Goal: Transaction & Acquisition: Purchase product/service

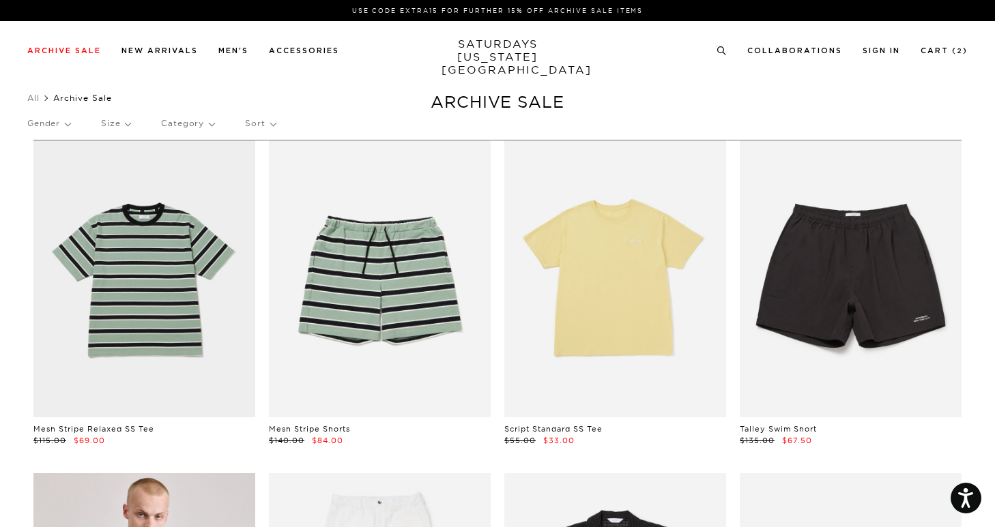
scroll to position [0, 3]
click at [126, 121] on p "Size" at bounding box center [115, 123] width 29 height 31
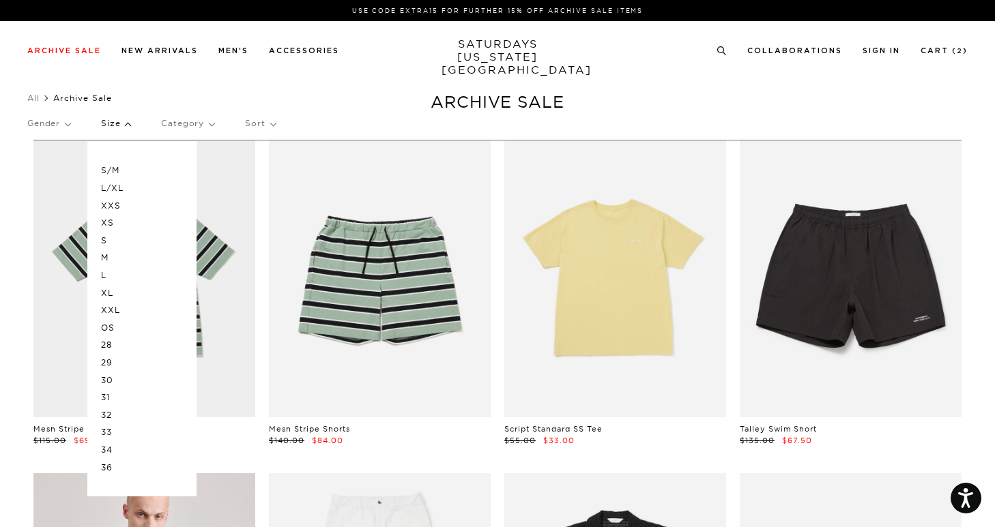
click at [103, 235] on p "S" at bounding box center [142, 241] width 82 height 18
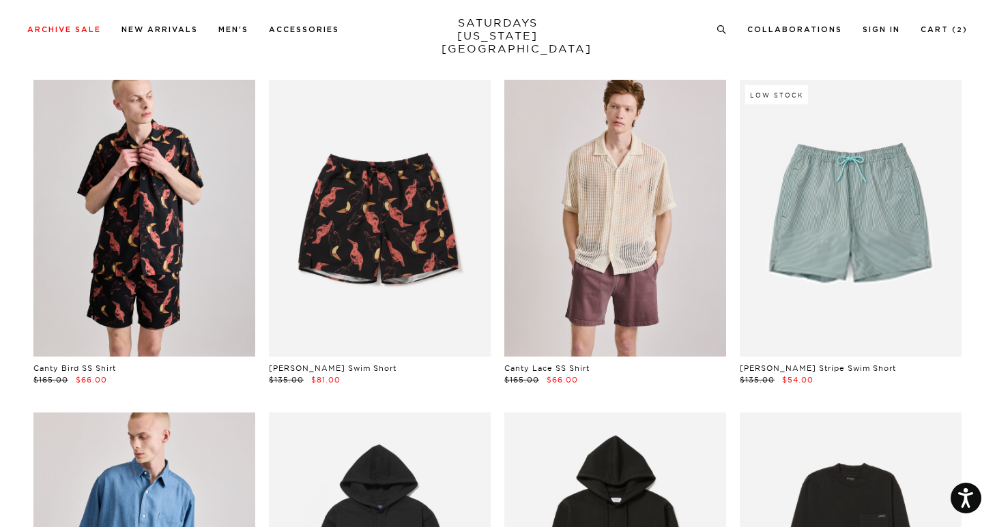
scroll to position [2770, 0]
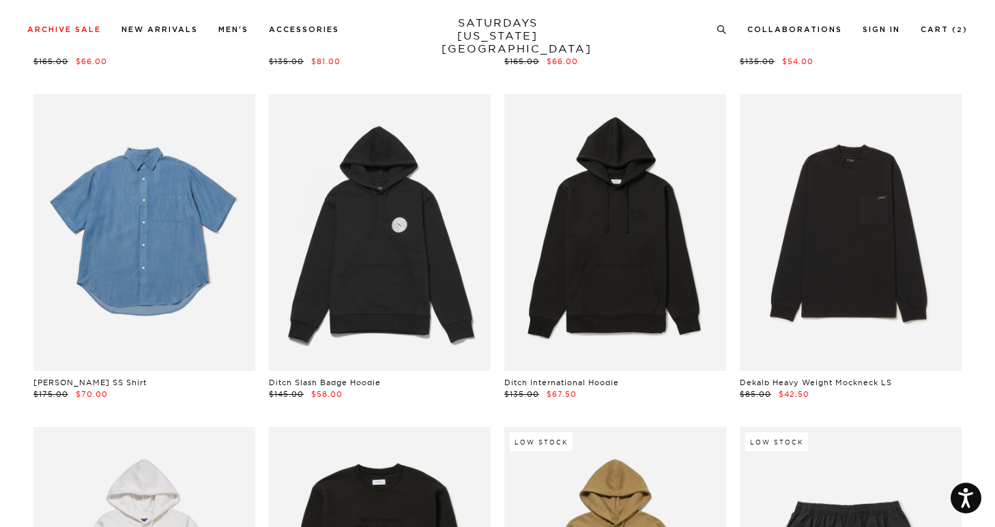
click at [219, 158] on link at bounding box center [144, 232] width 222 height 277
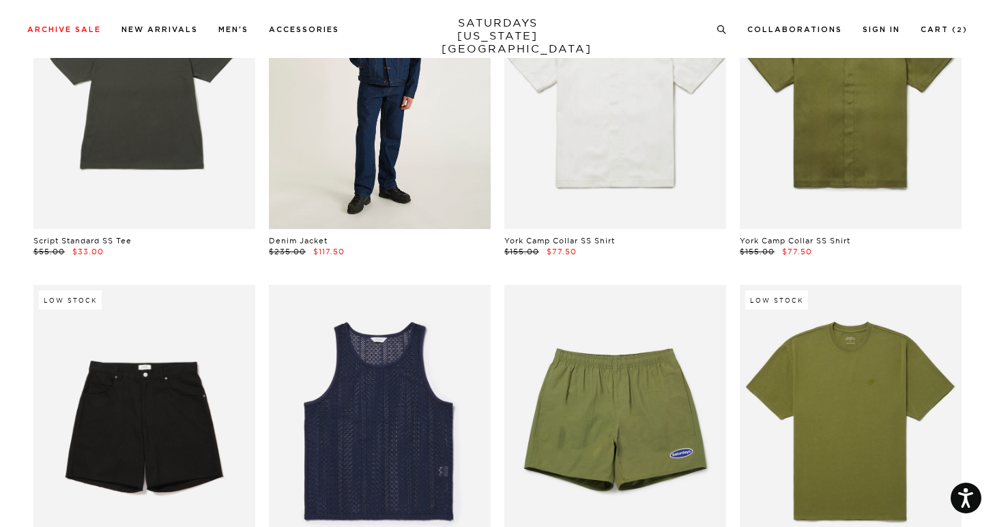
scroll to position [3648, 0]
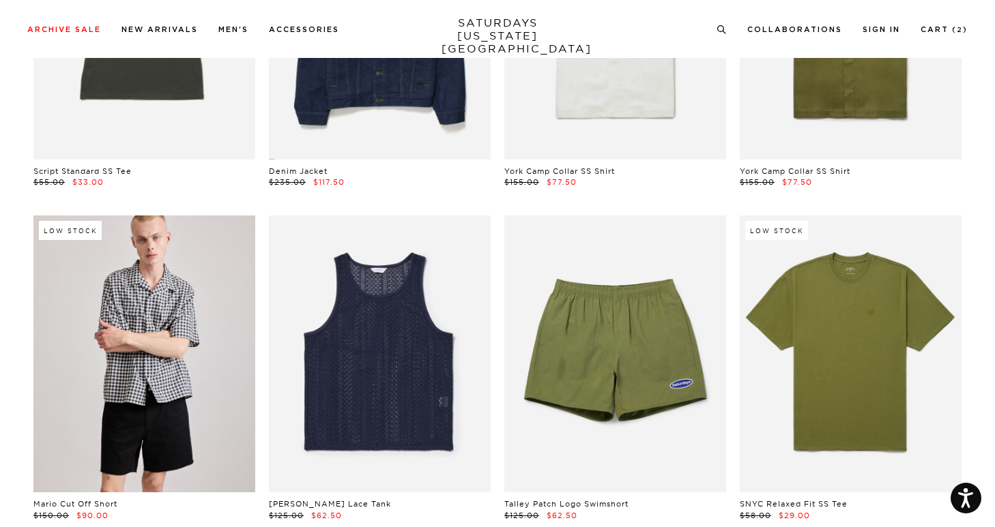
click at [201, 372] on link at bounding box center [144, 354] width 222 height 277
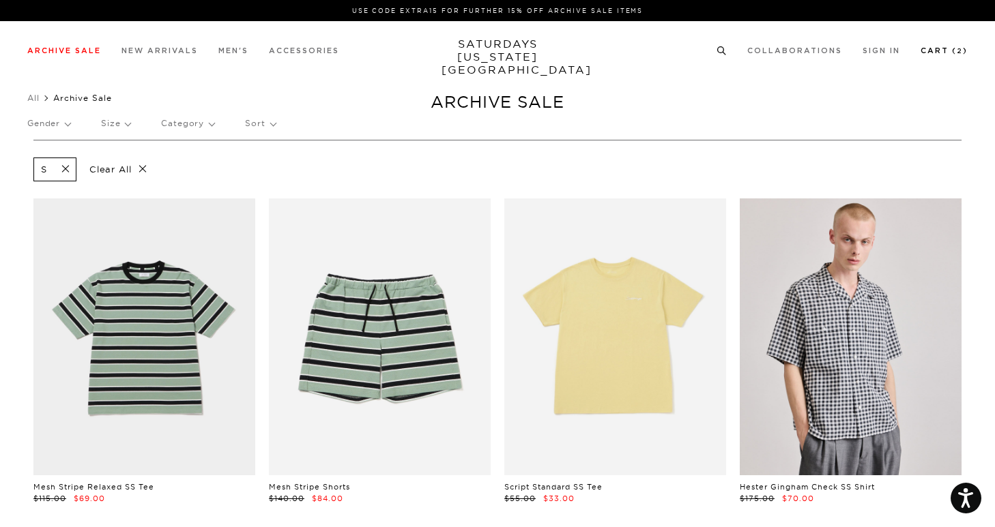
scroll to position [0, 8]
click at [940, 49] on link "Cart ( 2 )" at bounding box center [944, 51] width 47 height 8
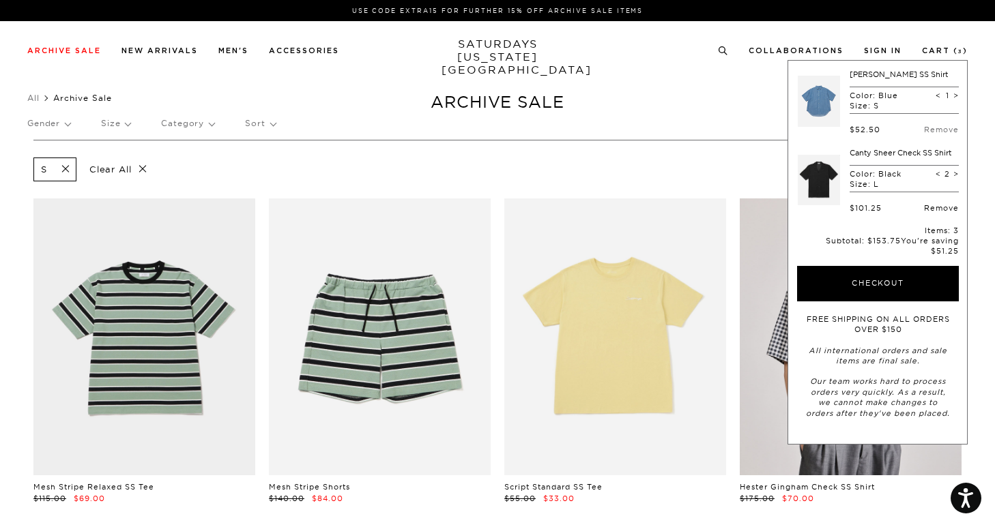
click at [938, 207] on link "Remove" at bounding box center [941, 208] width 35 height 10
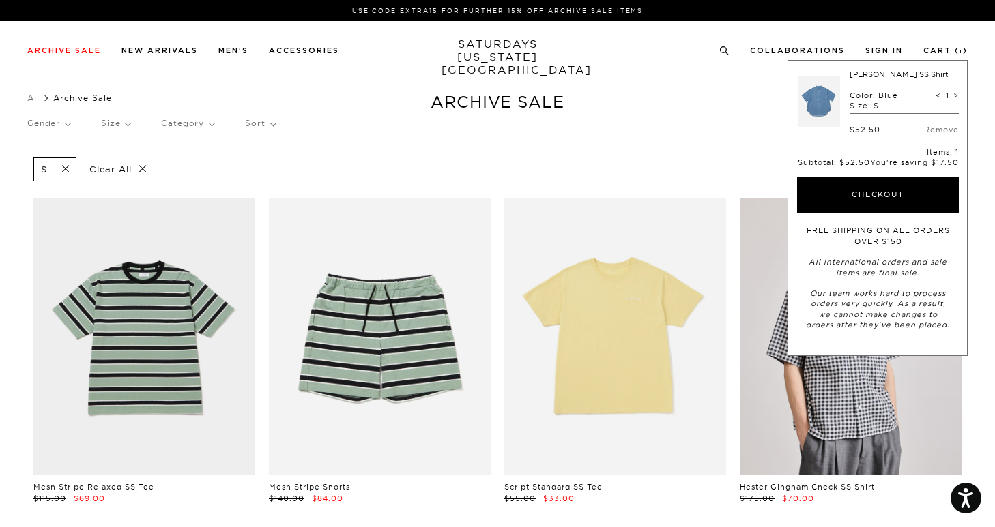
click at [598, 177] on div "S Clear All" at bounding box center [497, 169] width 928 height 31
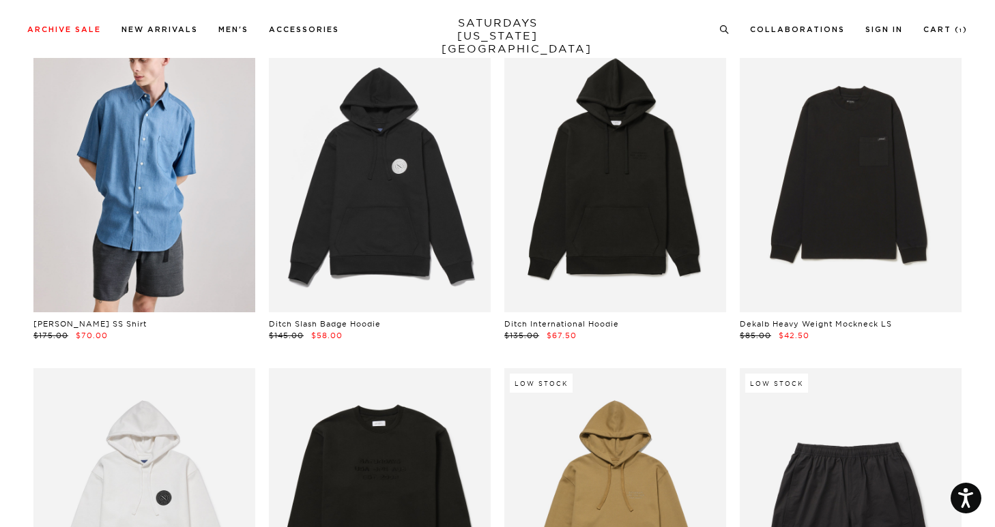
scroll to position [2823, 8]
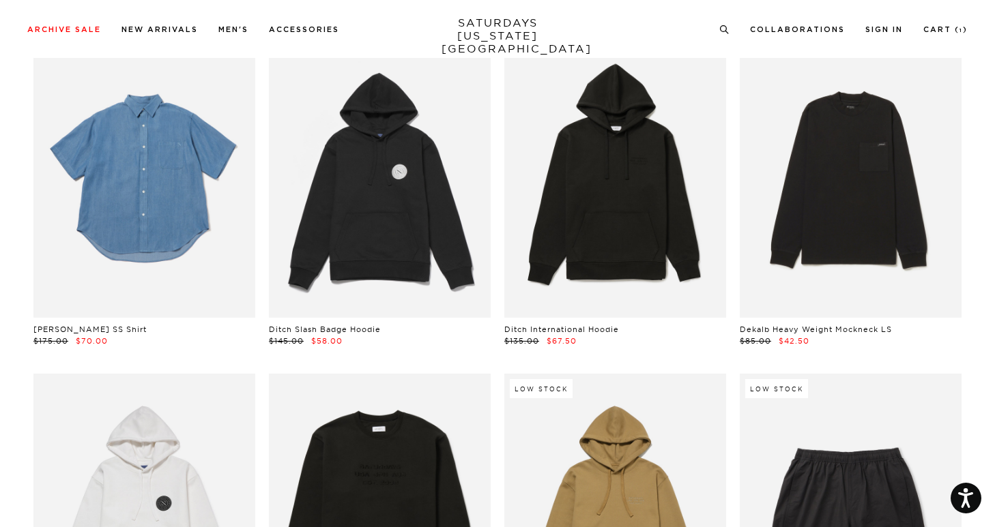
click at [89, 170] on link at bounding box center [144, 179] width 222 height 277
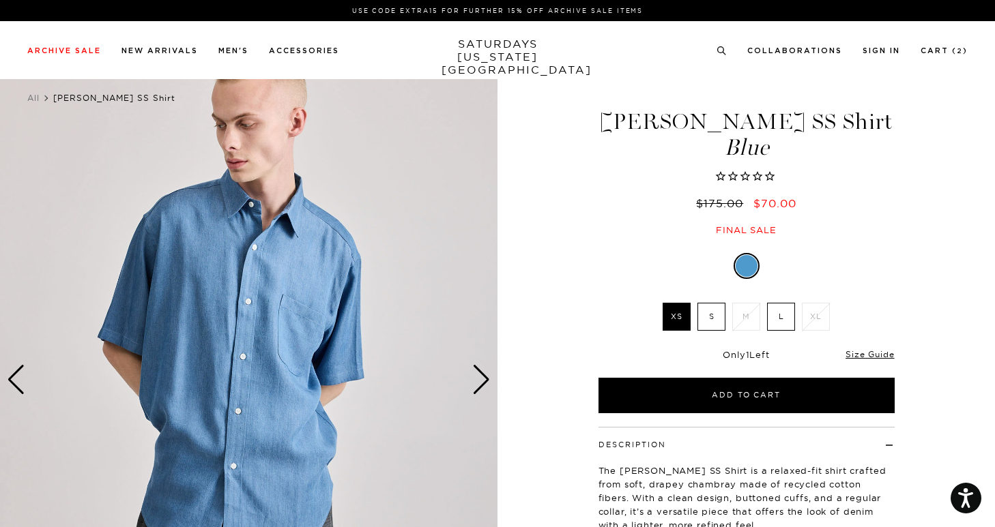
click at [714, 316] on label "S" at bounding box center [711, 317] width 28 height 28
click at [0, 0] on input "S" at bounding box center [0, 0] width 0 height 0
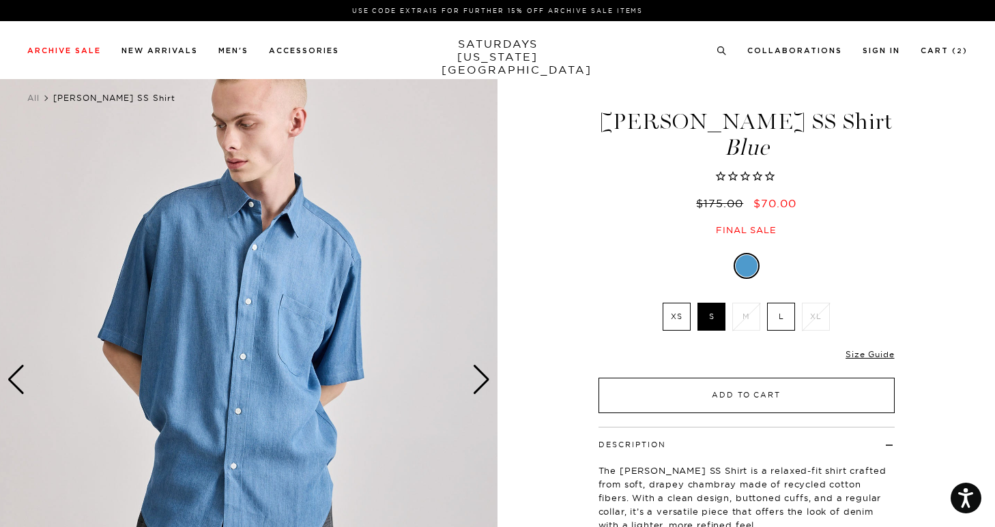
click at [724, 386] on button "Add to Cart" at bounding box center [746, 395] width 296 height 35
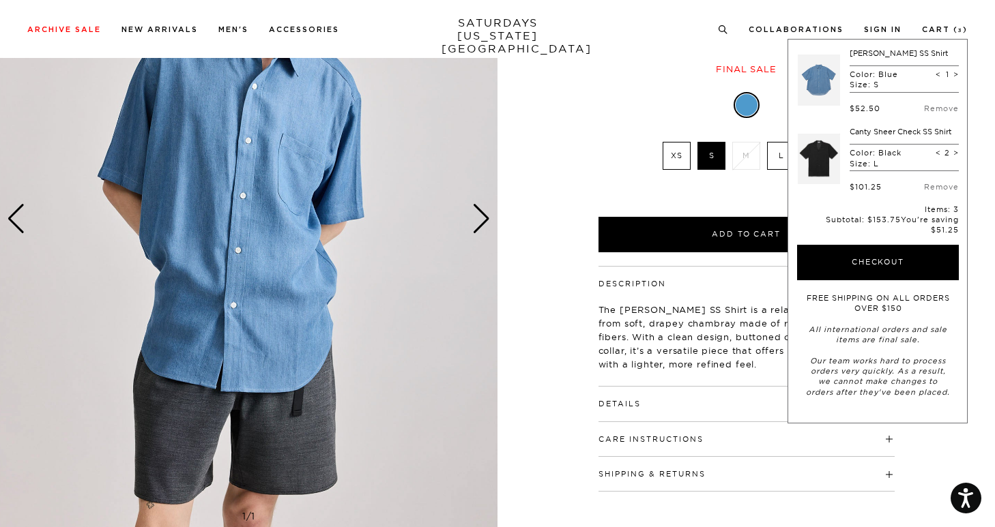
scroll to position [164, 0]
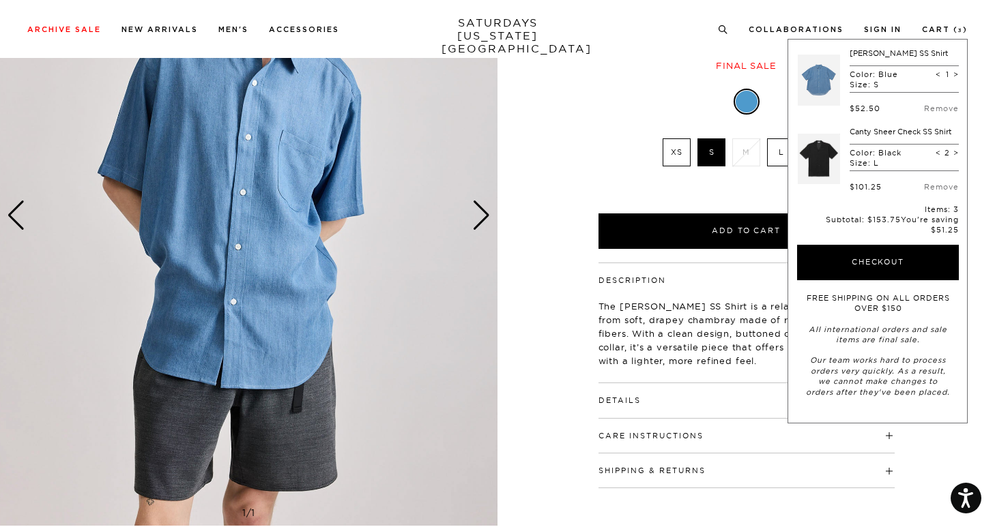
click at [641, 399] on h4 "Details" at bounding box center [746, 394] width 296 height 23
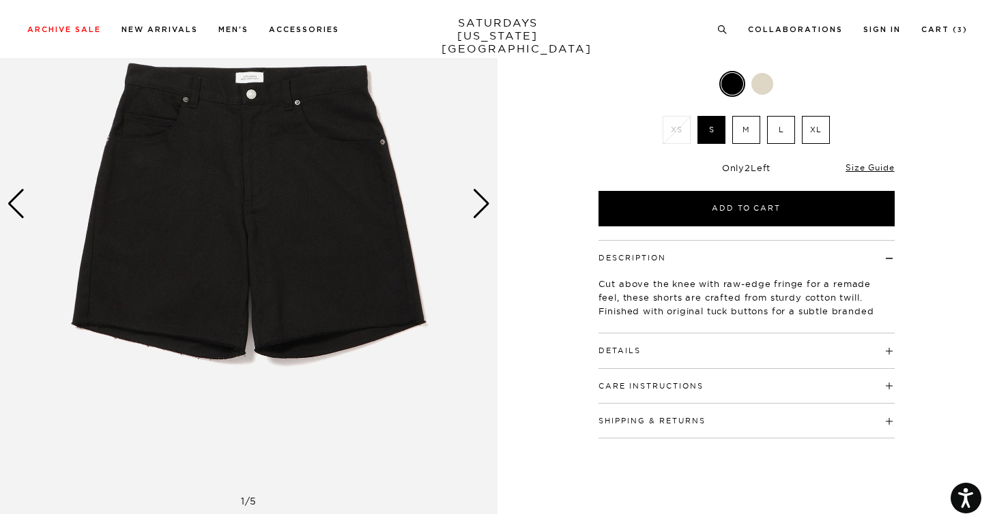
scroll to position [178, 0]
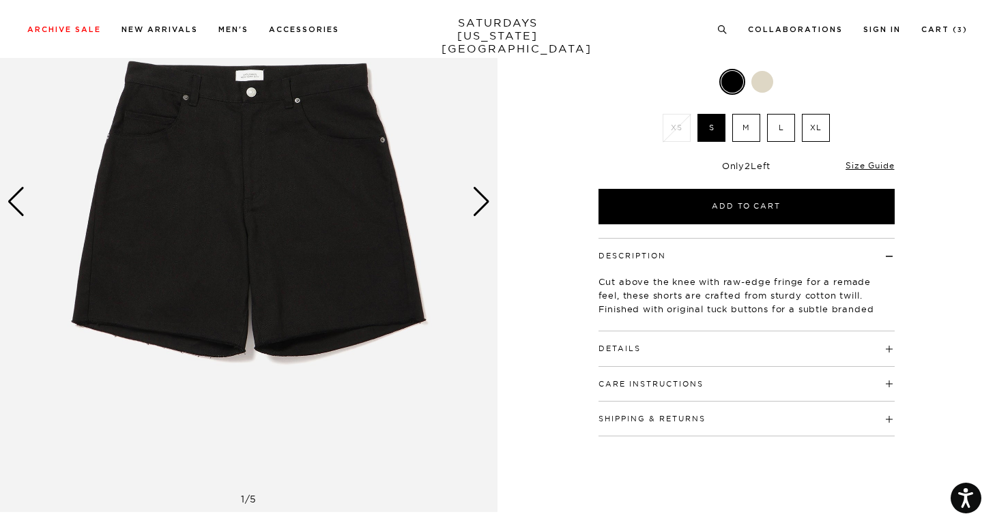
click at [484, 205] on div "Next slide" at bounding box center [481, 202] width 18 height 30
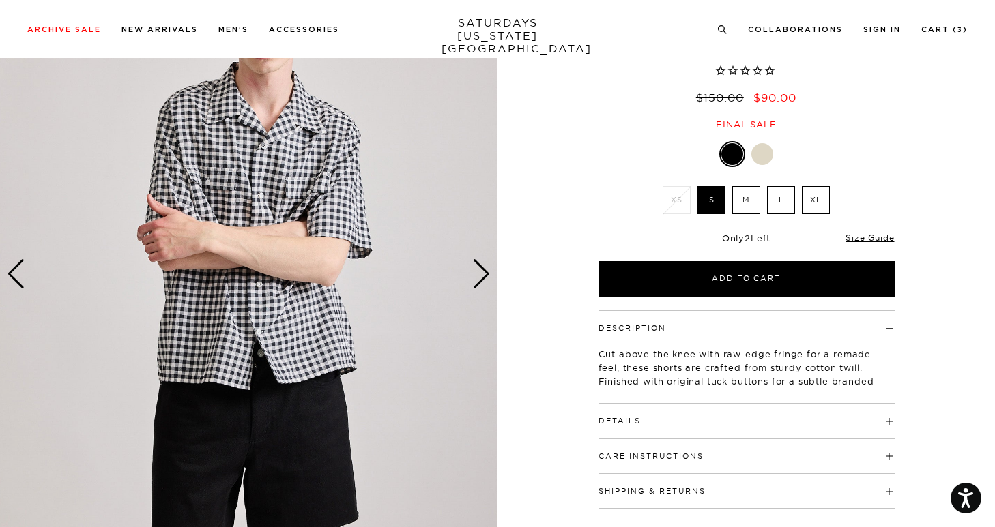
scroll to position [88, 0]
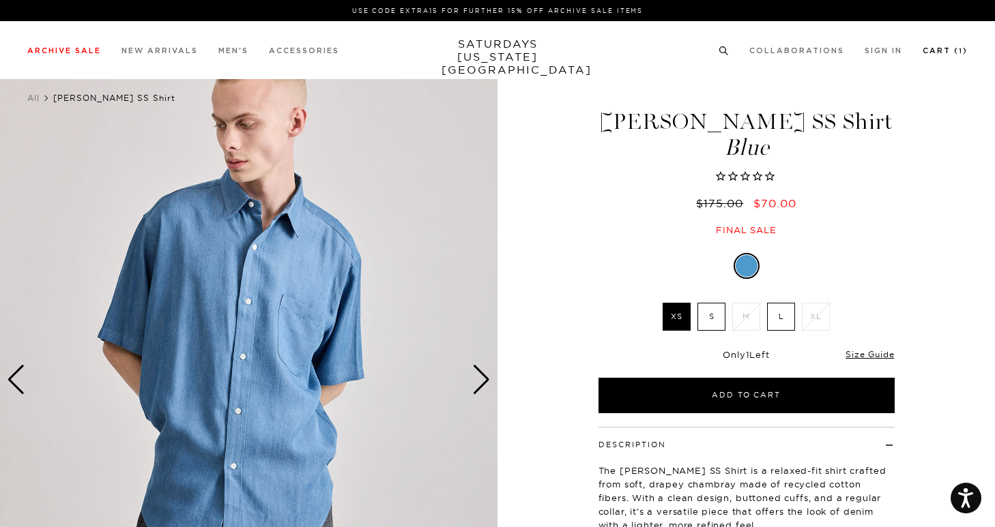
click at [954, 48] on link "Cart ( 1 )" at bounding box center [945, 51] width 45 height 8
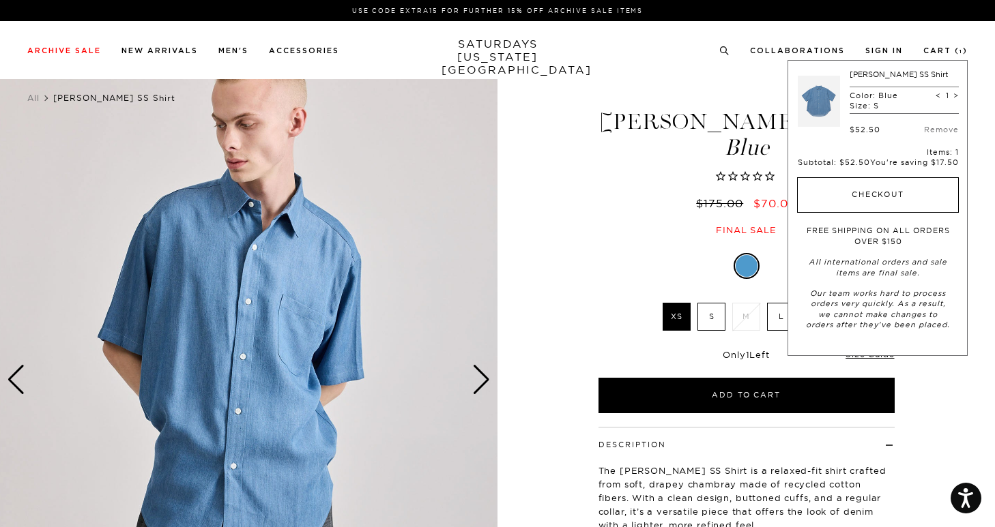
click at [880, 205] on button "Checkout" at bounding box center [878, 194] width 162 height 35
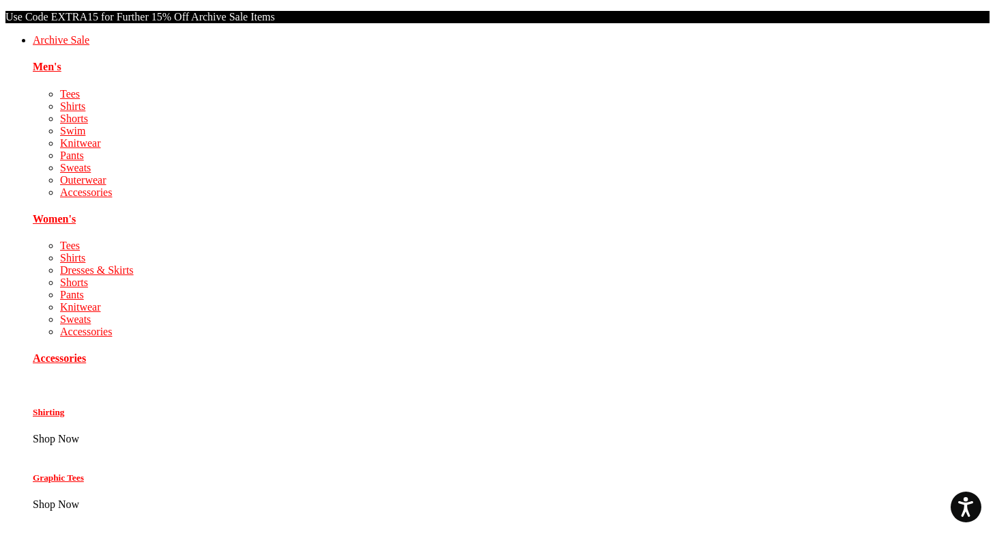
click at [695, 14] on p "Use Code EXTRA15 for Further 15% Off Archive Sale Items" at bounding box center [497, 17] width 984 height 12
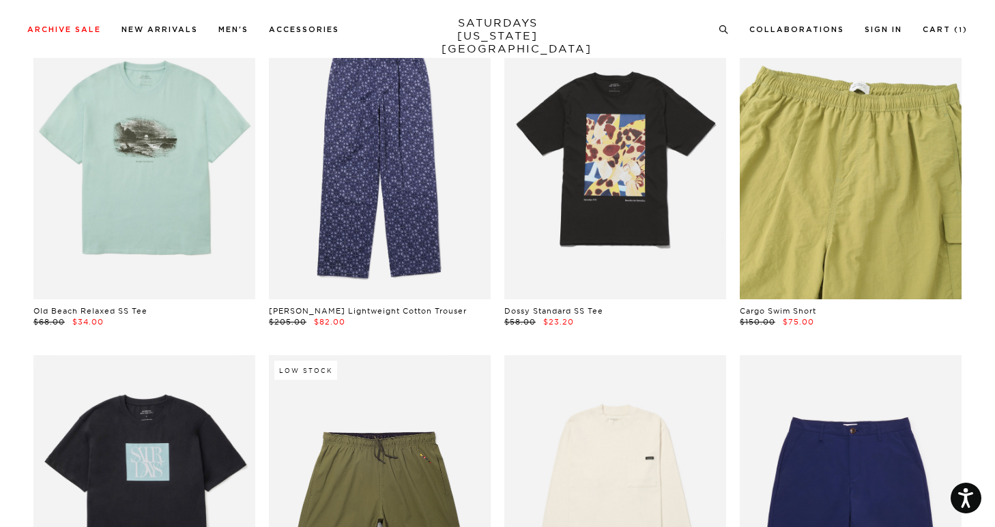
scroll to position [3307, 7]
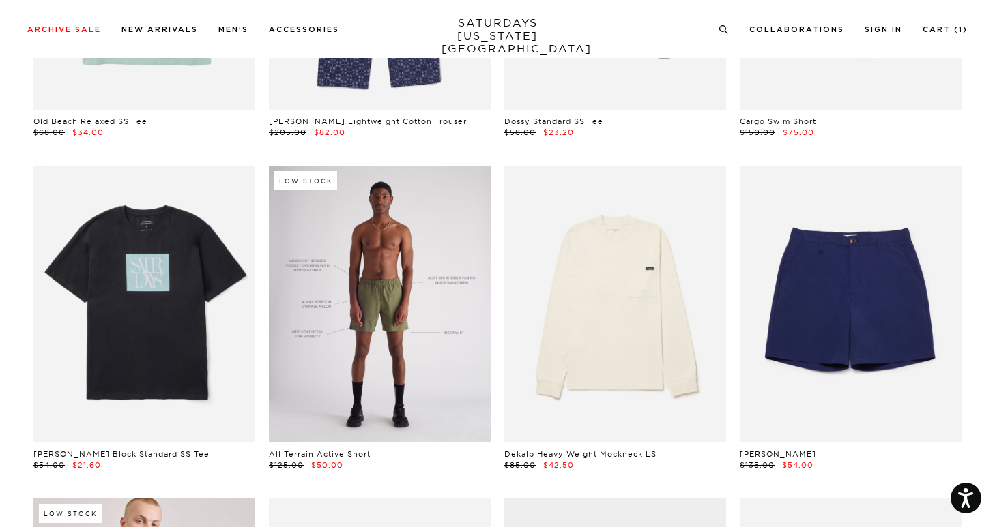
click at [432, 317] on link at bounding box center [380, 304] width 222 height 277
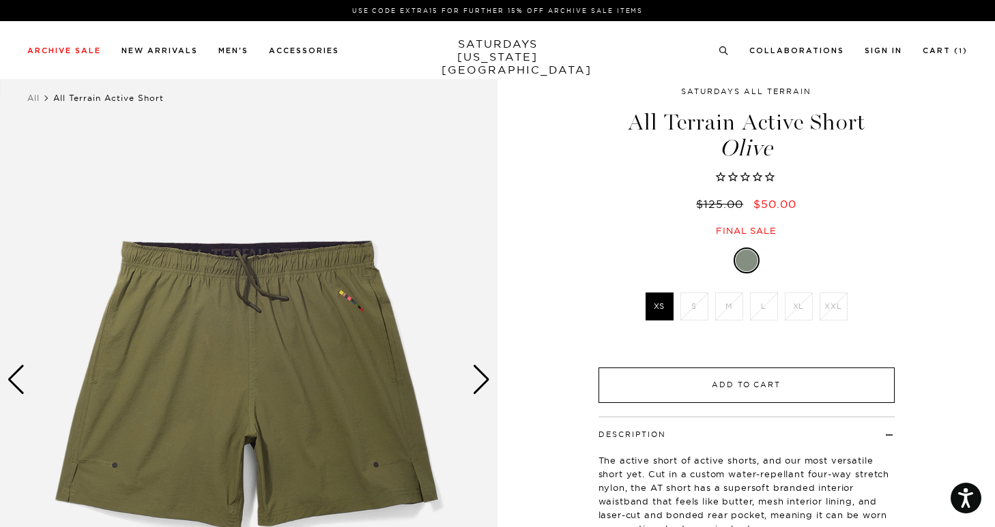
click at [686, 382] on button "Add to Cart" at bounding box center [746, 385] width 296 height 35
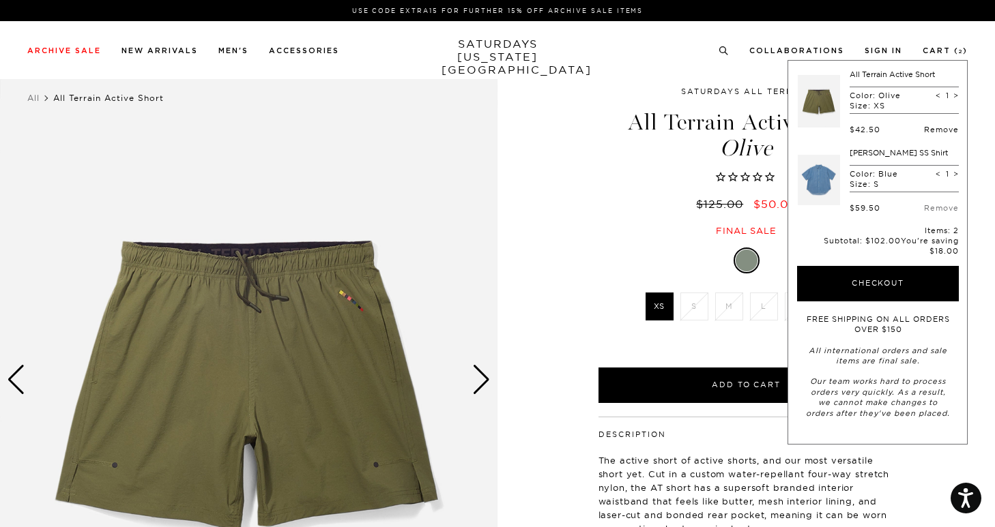
click at [937, 130] on link "Remove" at bounding box center [941, 130] width 35 height 10
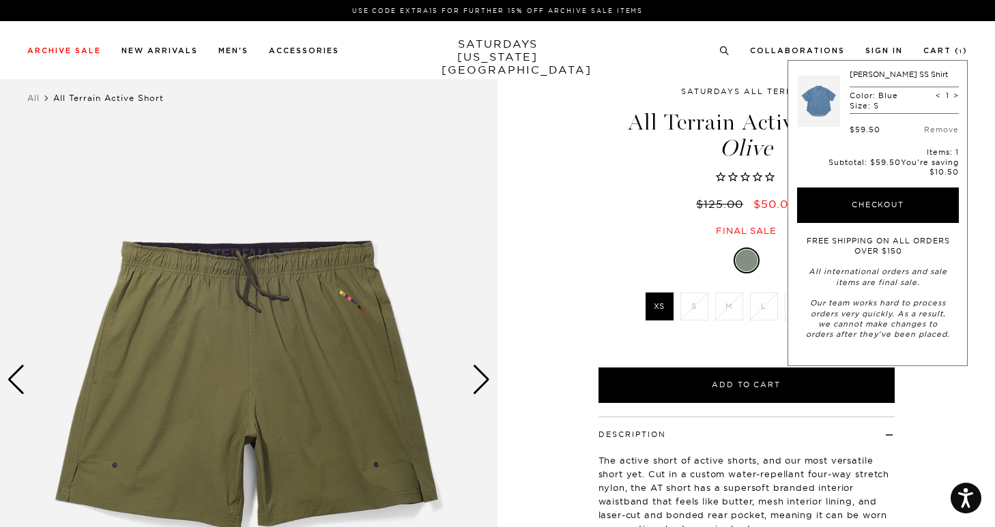
click at [587, 148] on div "Saturdays All Terrain All Terrain Active Short Olive $125.00 $50.00 Final sale" at bounding box center [746, 160] width 341 height 154
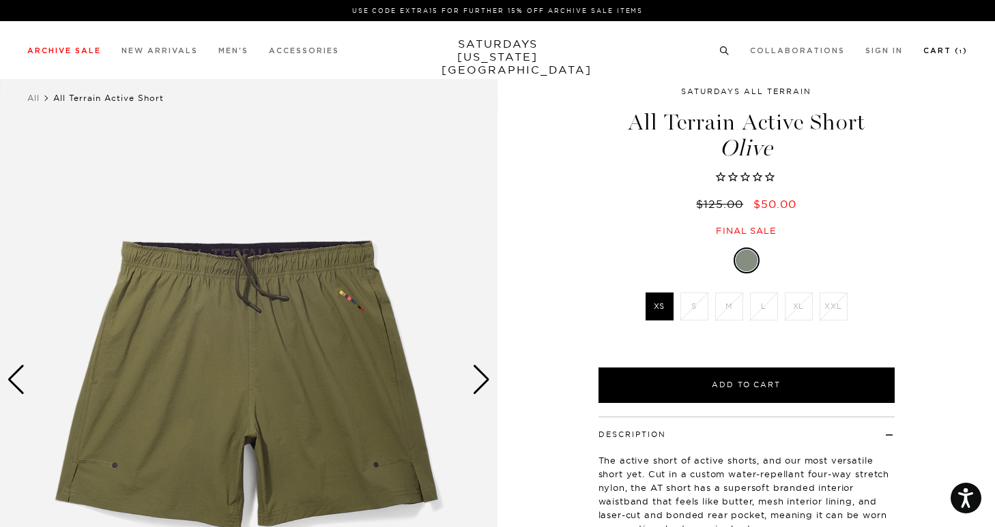
click at [941, 53] on link "Cart ( 1 )" at bounding box center [945, 51] width 44 height 8
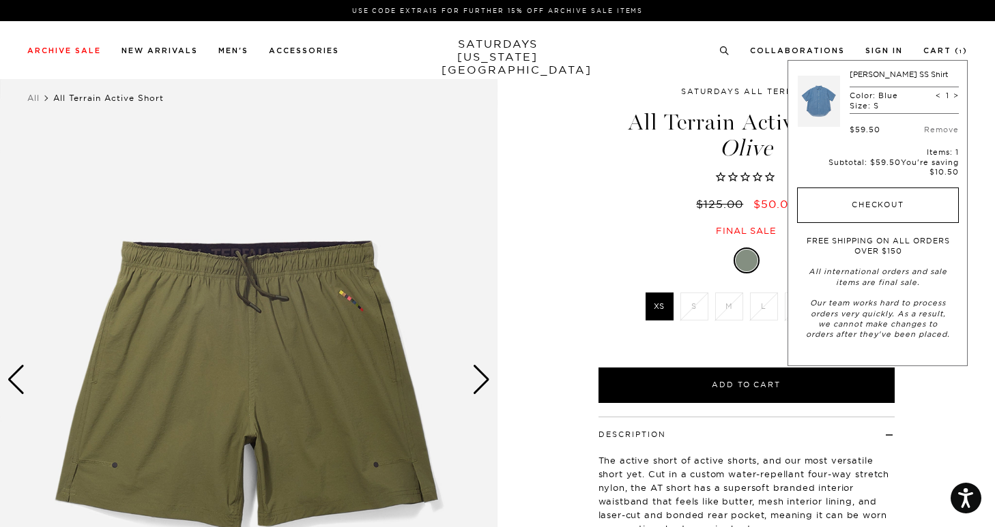
click at [880, 209] on button "Checkout" at bounding box center [878, 205] width 162 height 35
